Goal: Find specific page/section: Find specific page/section

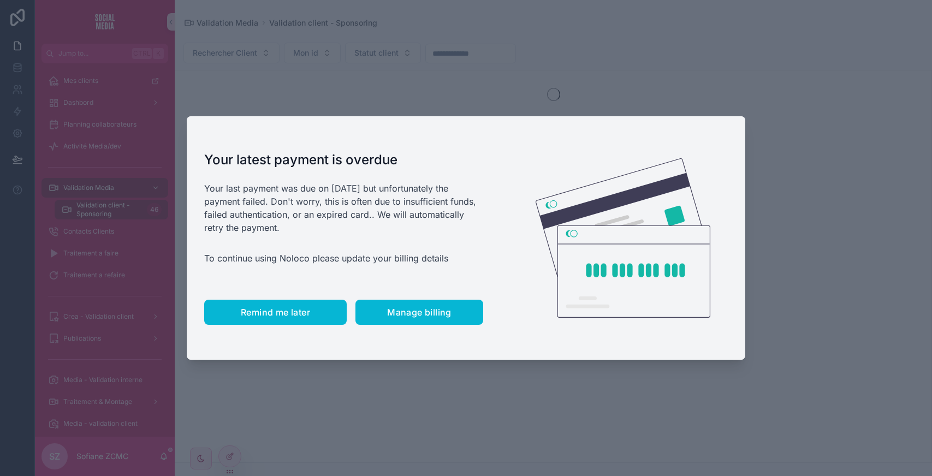
click at [263, 312] on span "Remind me later" at bounding box center [275, 312] width 69 height 11
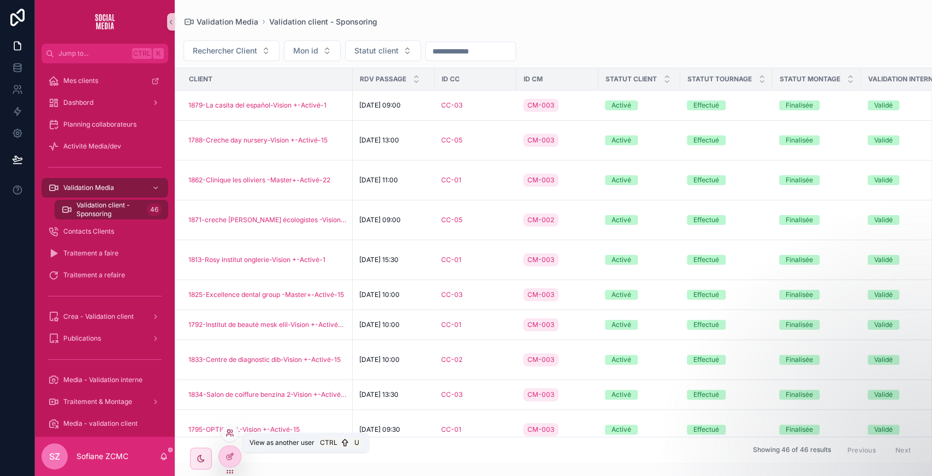
click at [230, 429] on icon at bounding box center [229, 432] width 9 height 9
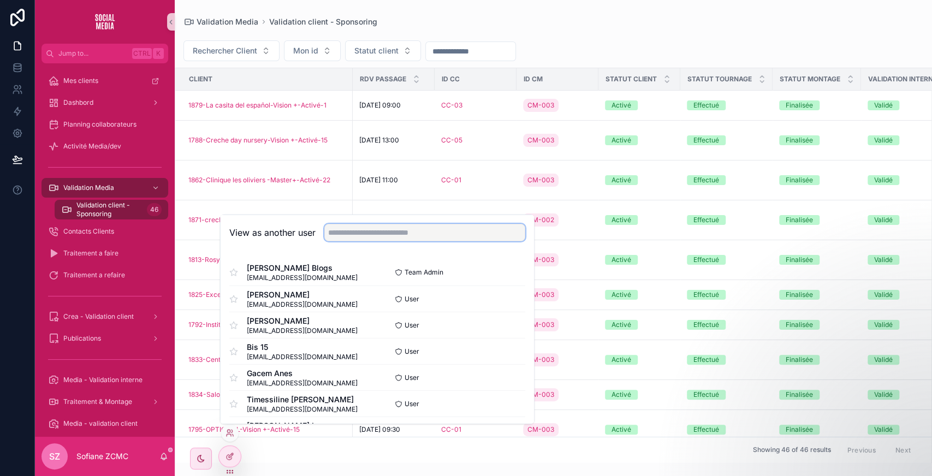
click at [413, 237] on input "text" at bounding box center [424, 232] width 201 height 17
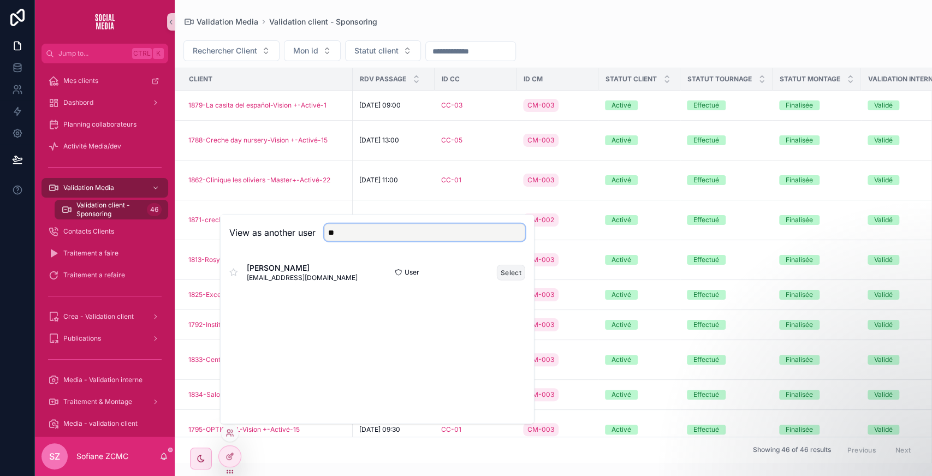
type input "**"
click at [507, 267] on button "Select" at bounding box center [511, 272] width 28 height 16
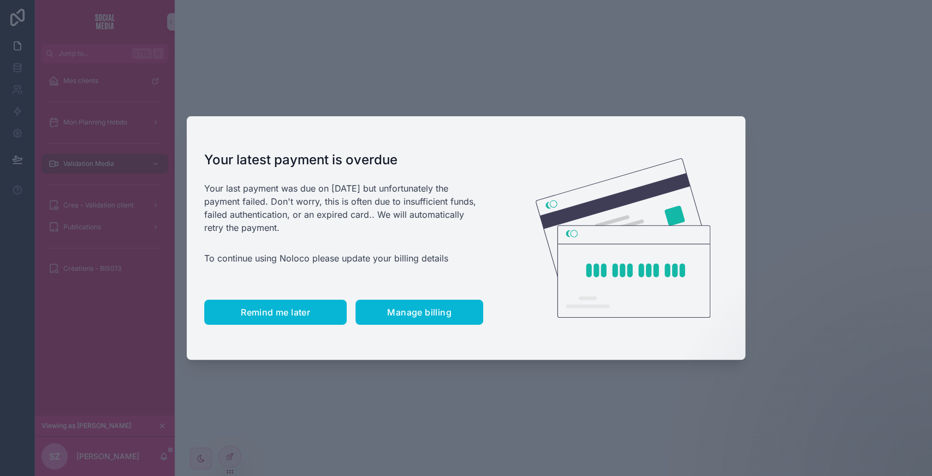
click at [272, 306] on button "Remind me later" at bounding box center [275, 312] width 142 height 25
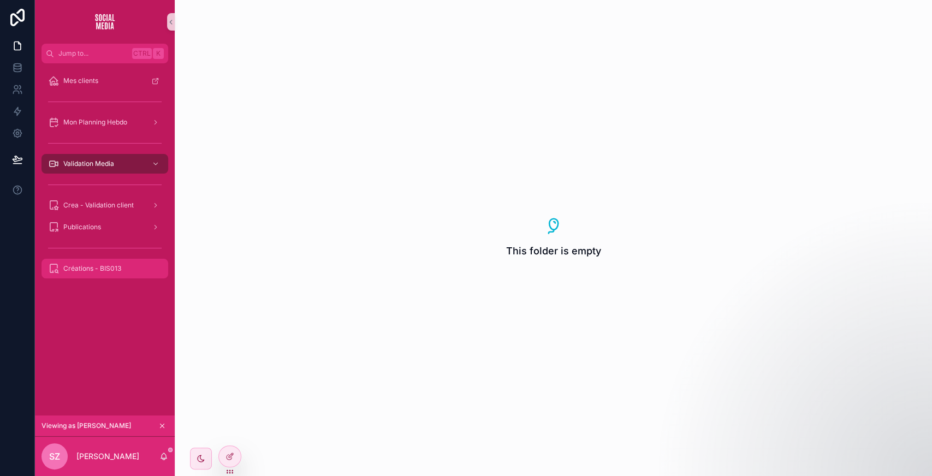
click at [79, 267] on span "Créations - BIS013" at bounding box center [92, 268] width 58 height 9
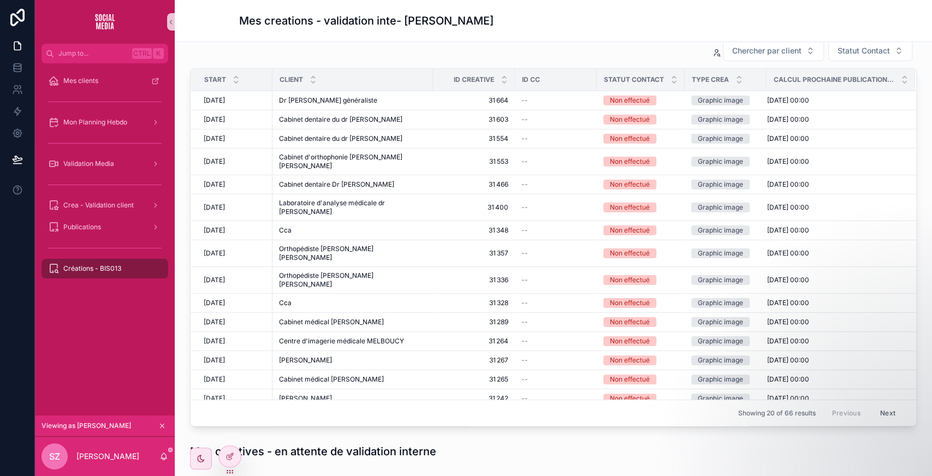
scroll to position [44, 0]
